Goal: Find contact information: Find contact information

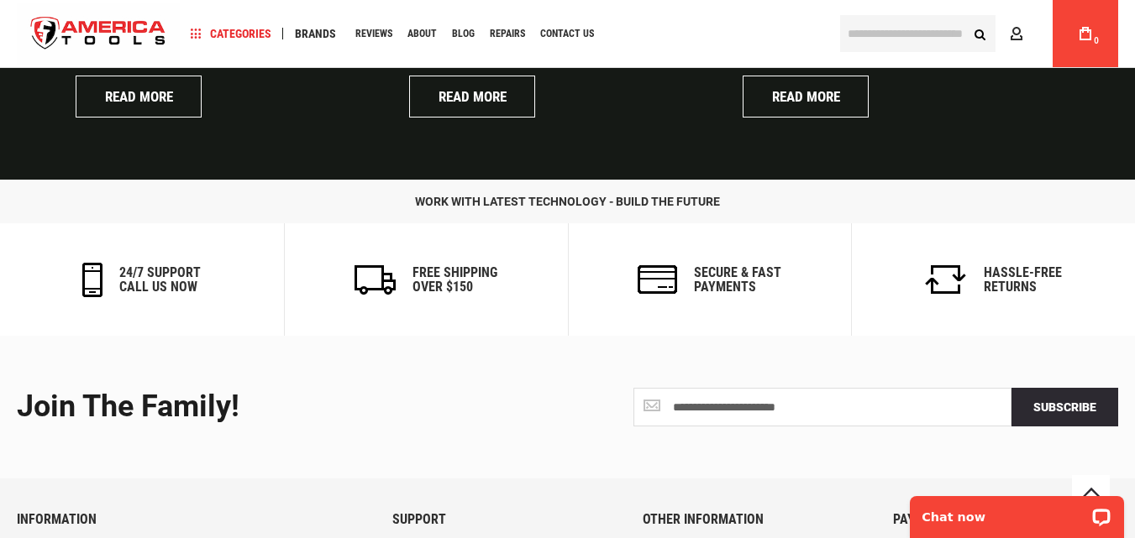
scroll to position [4247, 0]
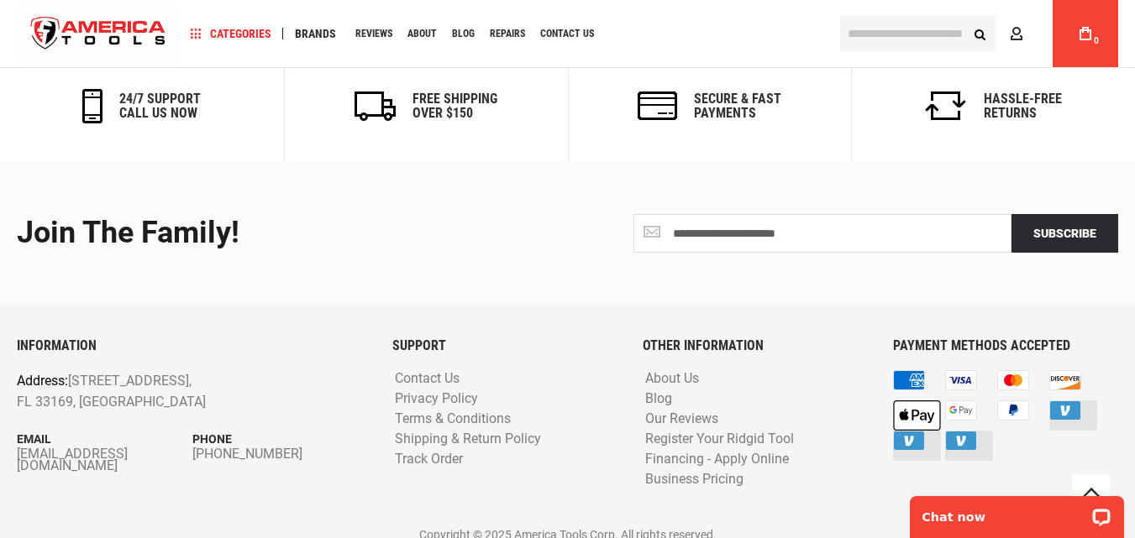
drag, startPoint x: 1139, startPoint y: 38, endPoint x: 206, endPoint y: 24, distance: 933.2
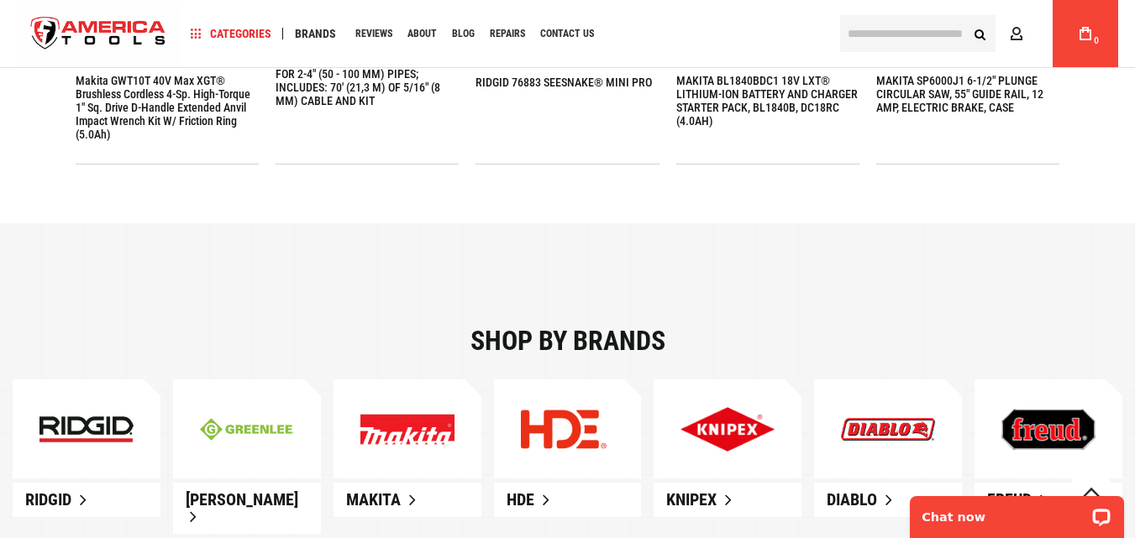
scroll to position [0, 0]
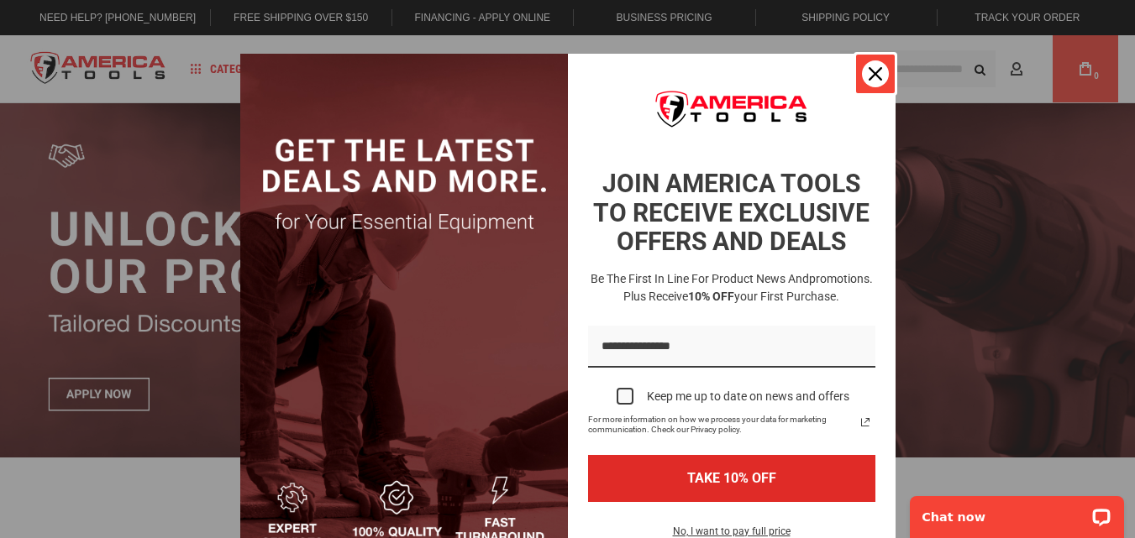
click at [862, 76] on div "Close" at bounding box center [875, 73] width 27 height 27
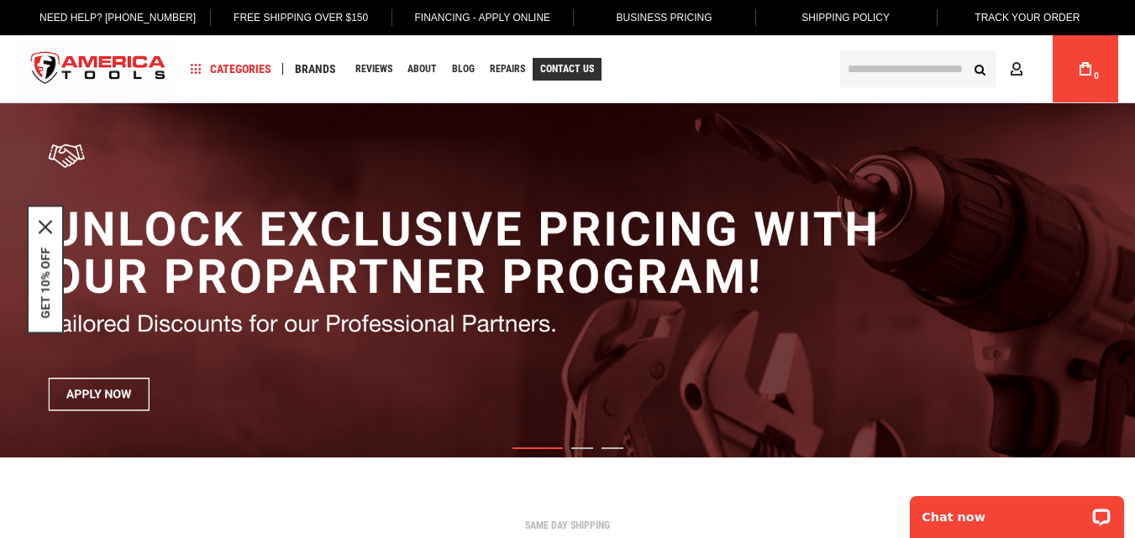
click at [570, 70] on span "Contact Us" at bounding box center [567, 69] width 54 height 10
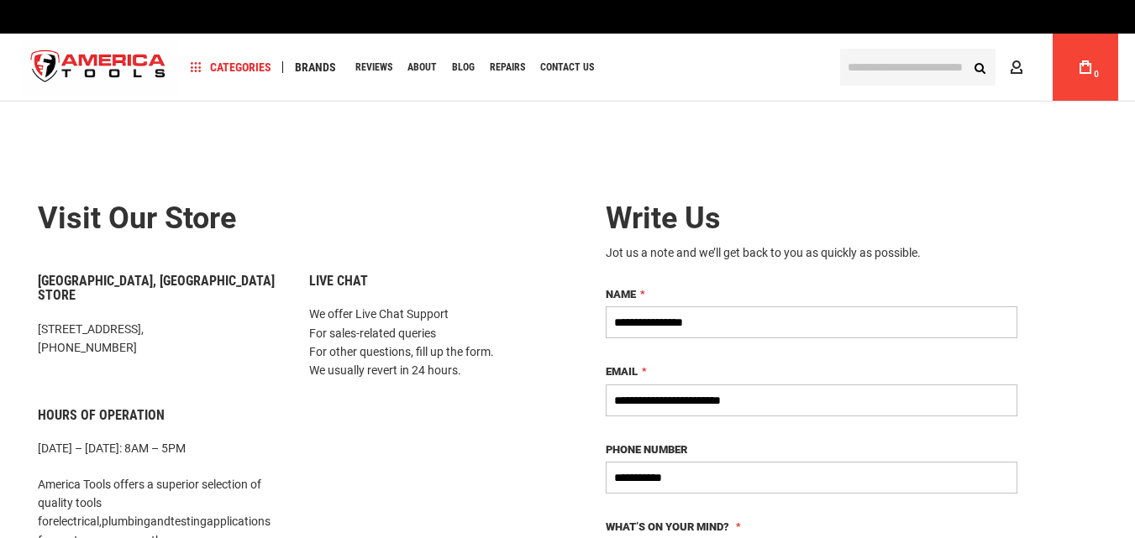
click at [592, 363] on form "**********" at bounding box center [811, 460] width 462 height 567
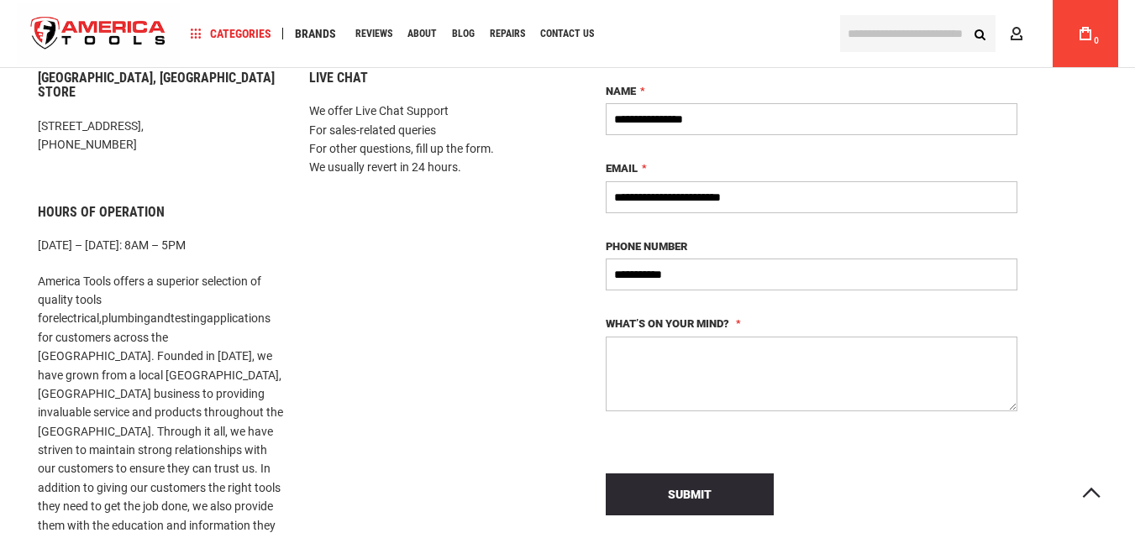
scroll to position [252, 0]
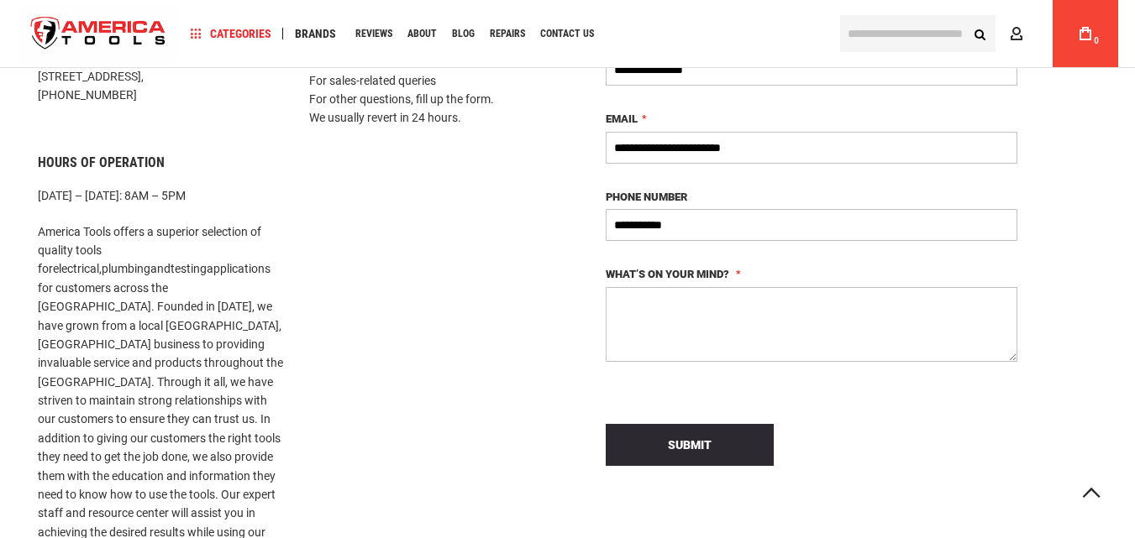
click at [639, 313] on textarea "What’s on your mind?" at bounding box center [812, 324] width 412 height 75
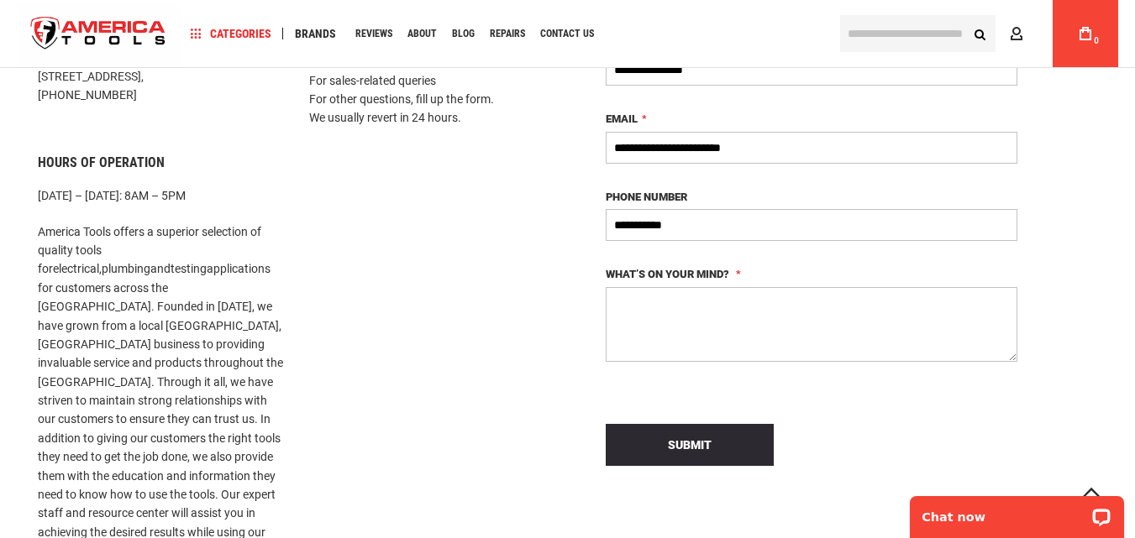
scroll to position [0, 0]
paste textarea "**********"
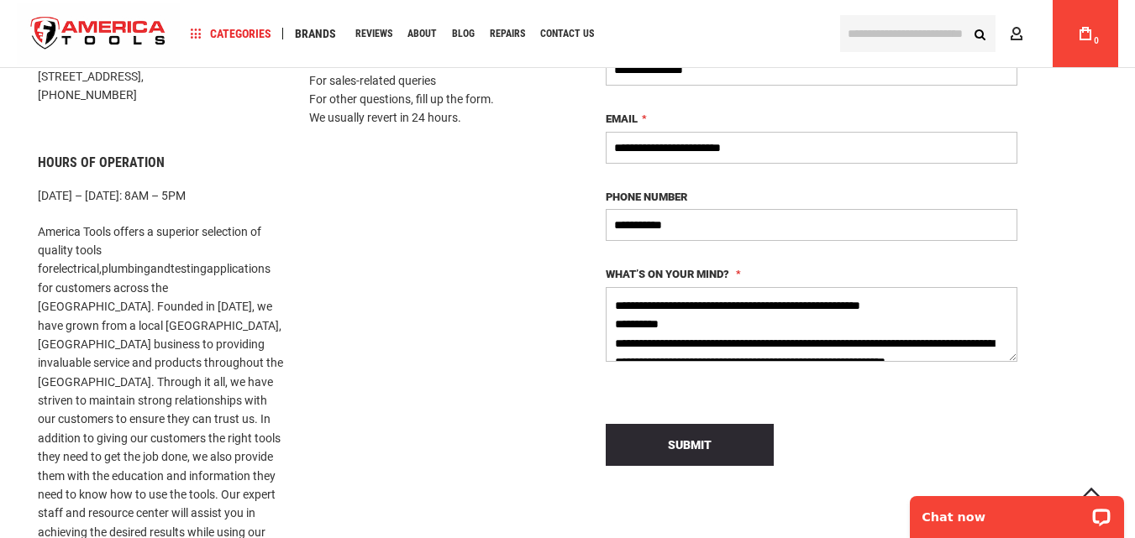
scroll to position [253, 0]
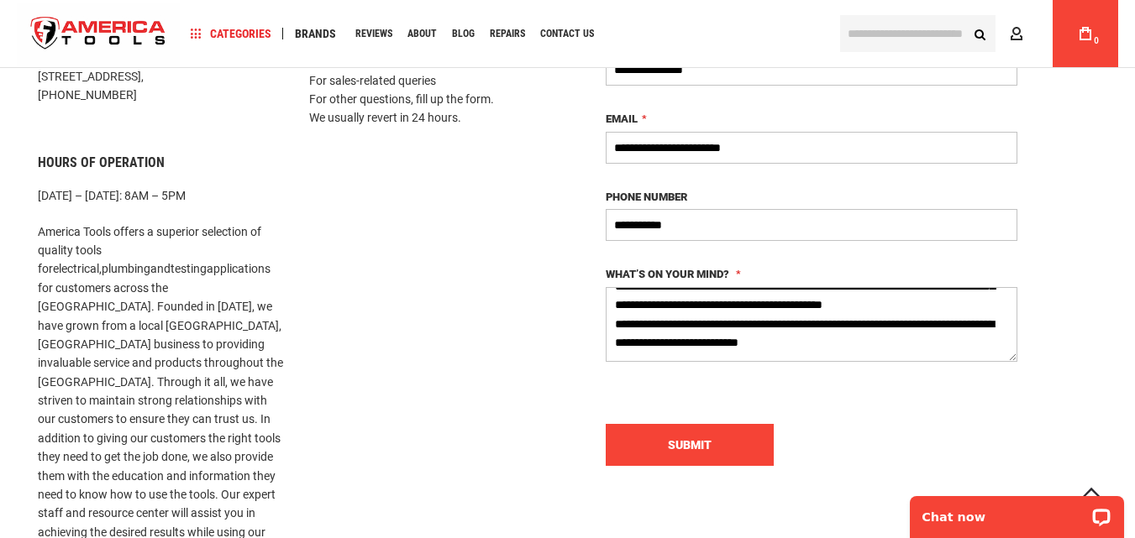
type textarea "**********"
click at [699, 450] on button "Submit" at bounding box center [690, 445] width 168 height 42
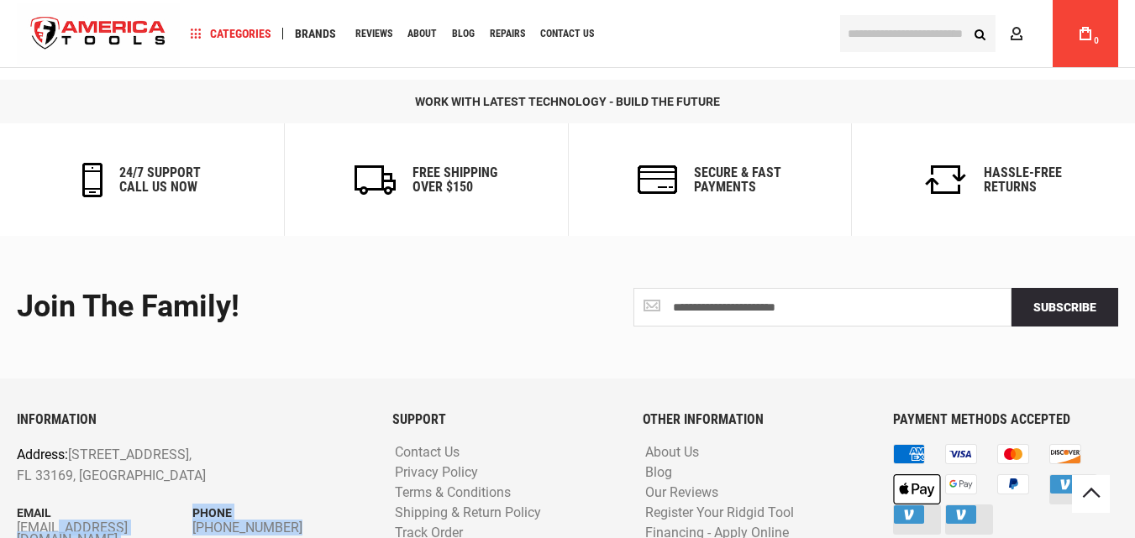
drag, startPoint x: 160, startPoint y: 448, endPoint x: 15, endPoint y: 441, distance: 145.5
click at [15, 441] on div "INFORMATION Address: [STREET_ADDRESS] Email [EMAIL_ADDRESS][DOMAIN_NAME] Phone …" at bounding box center [191, 501] width 375 height 179
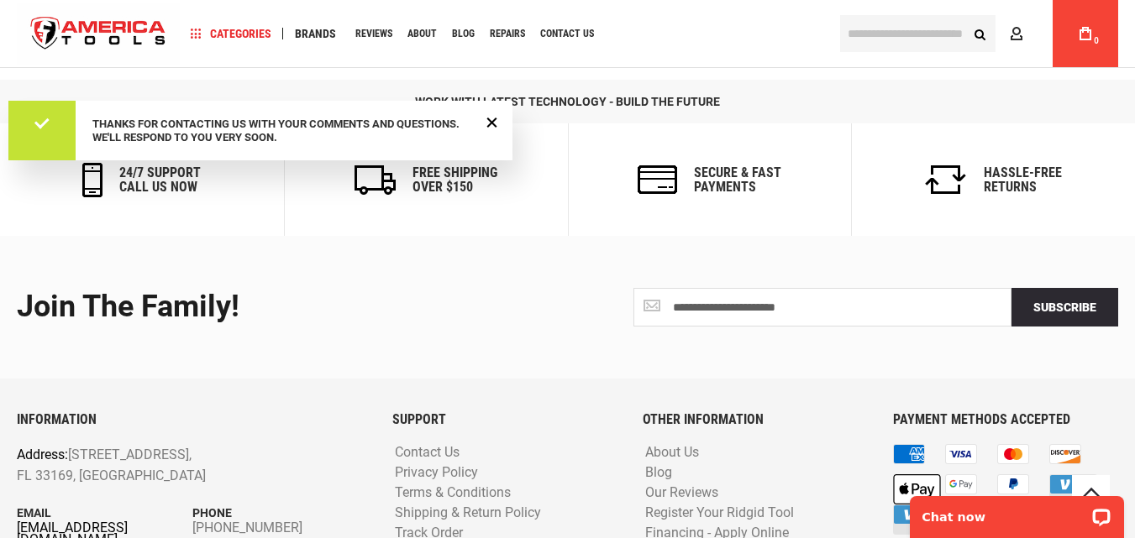
click at [161, 522] on link "[EMAIL_ADDRESS][DOMAIN_NAME]" at bounding box center [105, 534] width 176 height 24
click at [165, 522] on link "[EMAIL_ADDRESS][DOMAIN_NAME]" at bounding box center [105, 534] width 176 height 24
drag, startPoint x: 165, startPoint y: 440, endPoint x: 18, endPoint y: 443, distance: 146.2
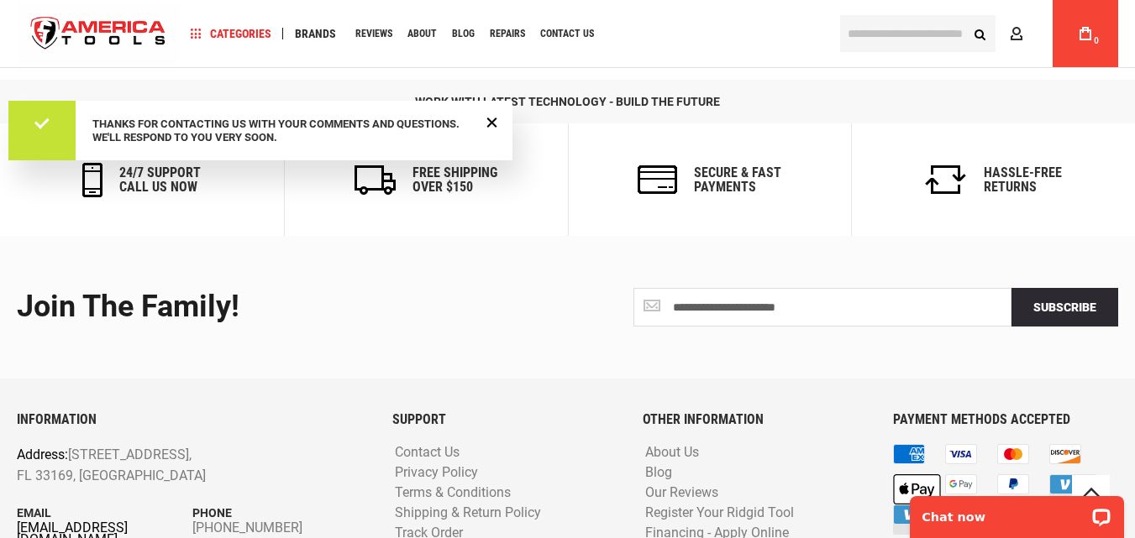
click at [18, 522] on link "[EMAIL_ADDRESS][DOMAIN_NAME]" at bounding box center [105, 534] width 176 height 24
drag, startPoint x: 163, startPoint y: 428, endPoint x: 150, endPoint y: 440, distance: 18.4
click at [150, 504] on div "Email [EMAIL_ADDRESS][DOMAIN_NAME]" at bounding box center [105, 525] width 176 height 42
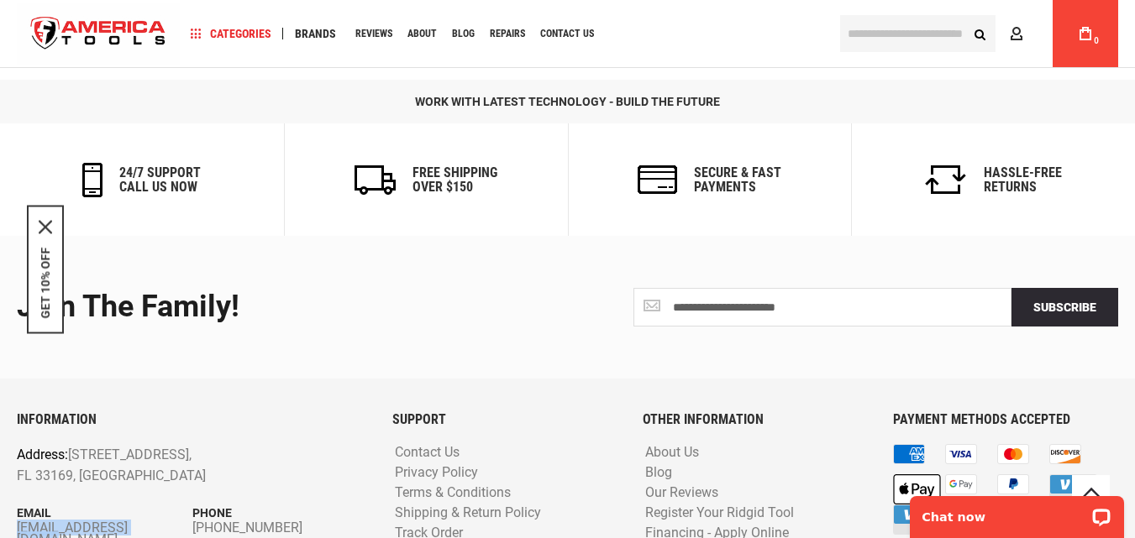
copy div "[EMAIL_ADDRESS][DOMAIN_NAME]"
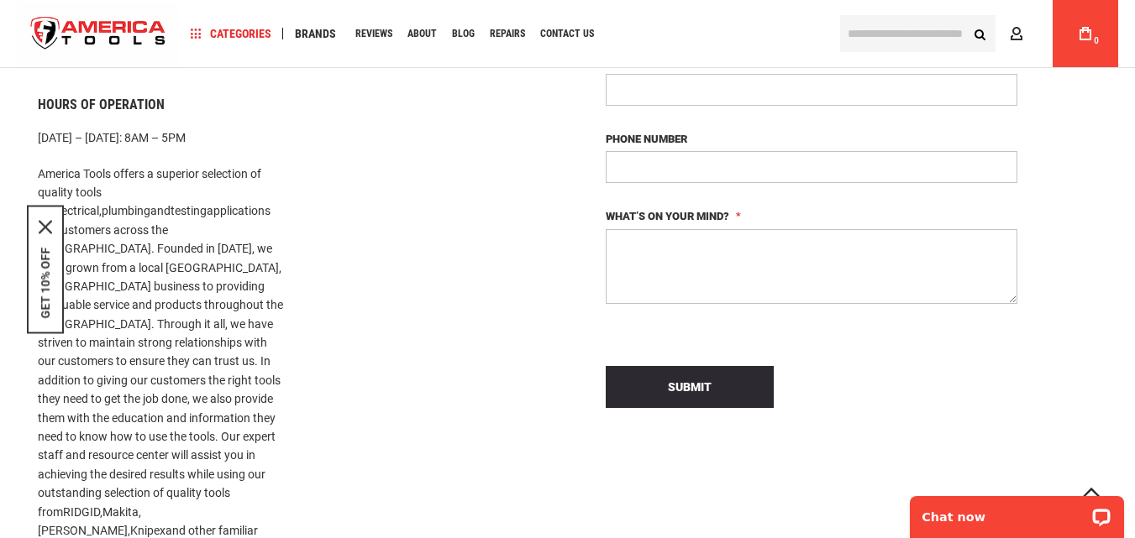
scroll to position [336, 0]
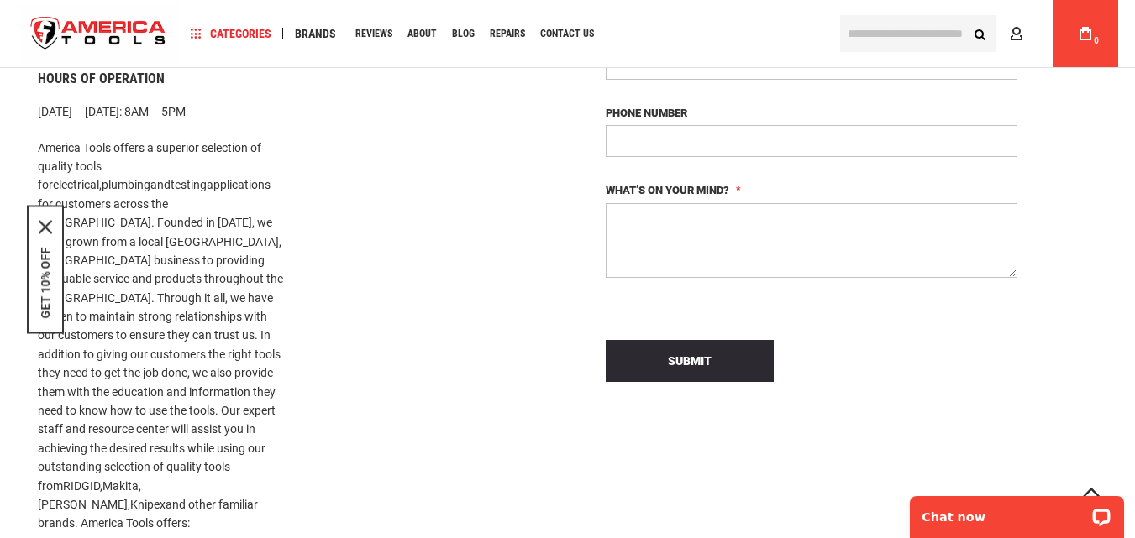
click at [40, 232] on icon "close icon" at bounding box center [45, 226] width 13 height 13
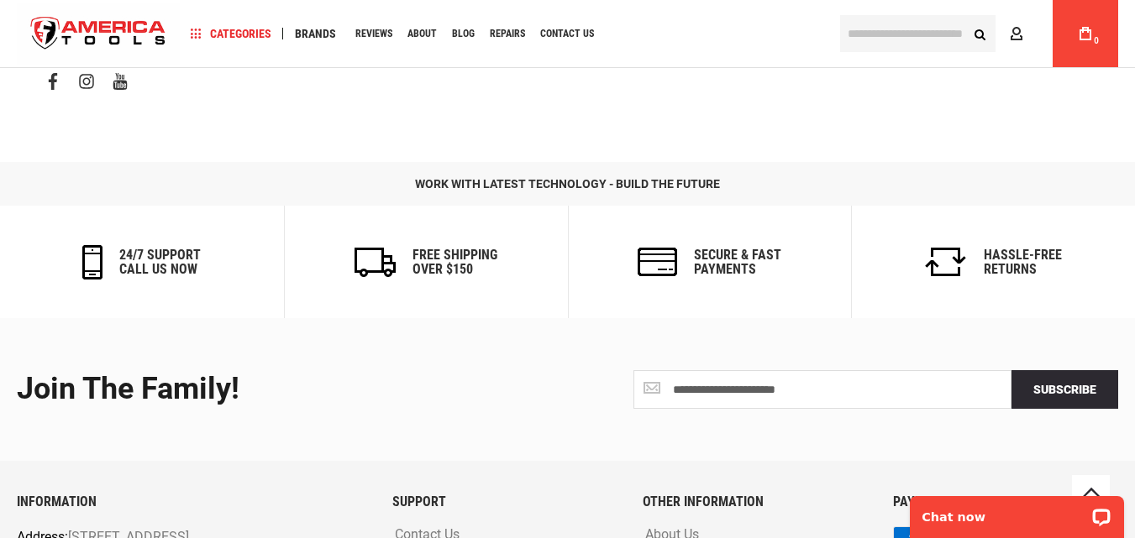
scroll to position [1090, 0]
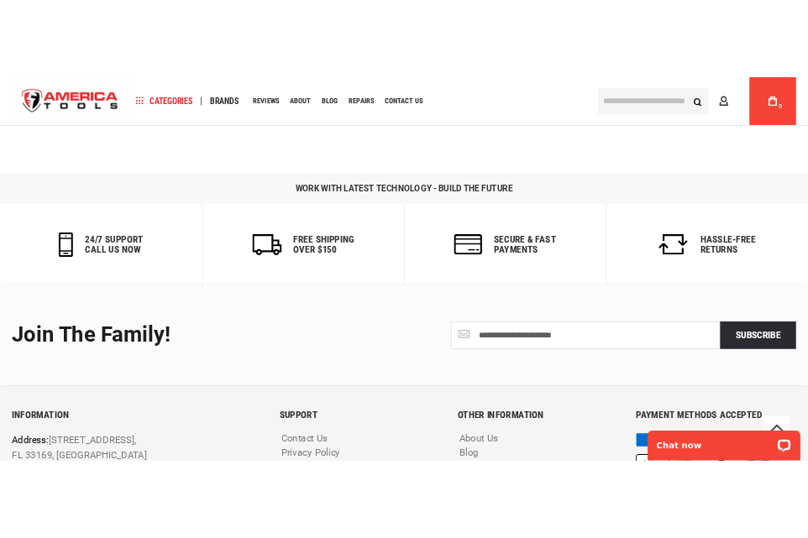
scroll to position [973, 0]
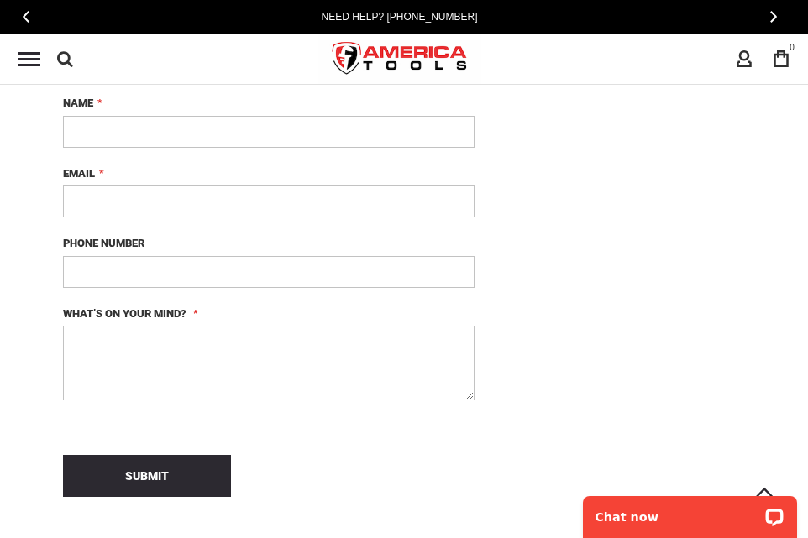
scroll to position [889, 0]
